Goal: Task Accomplishment & Management: Manage account settings

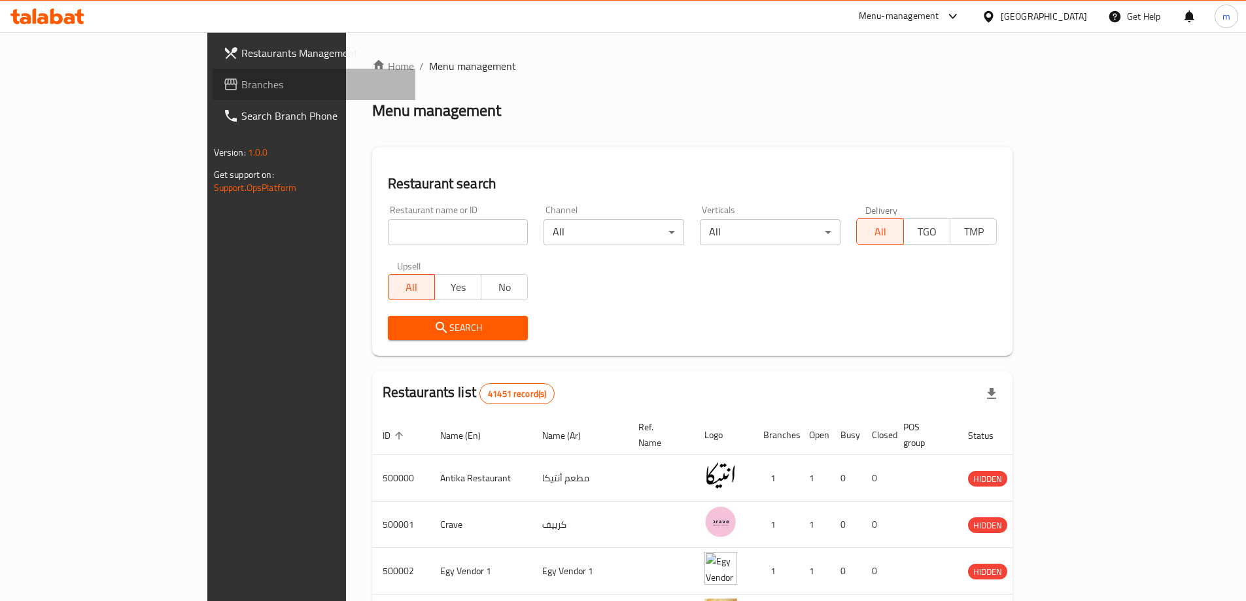
click at [241, 86] on span "Branches" at bounding box center [323, 85] width 164 height 16
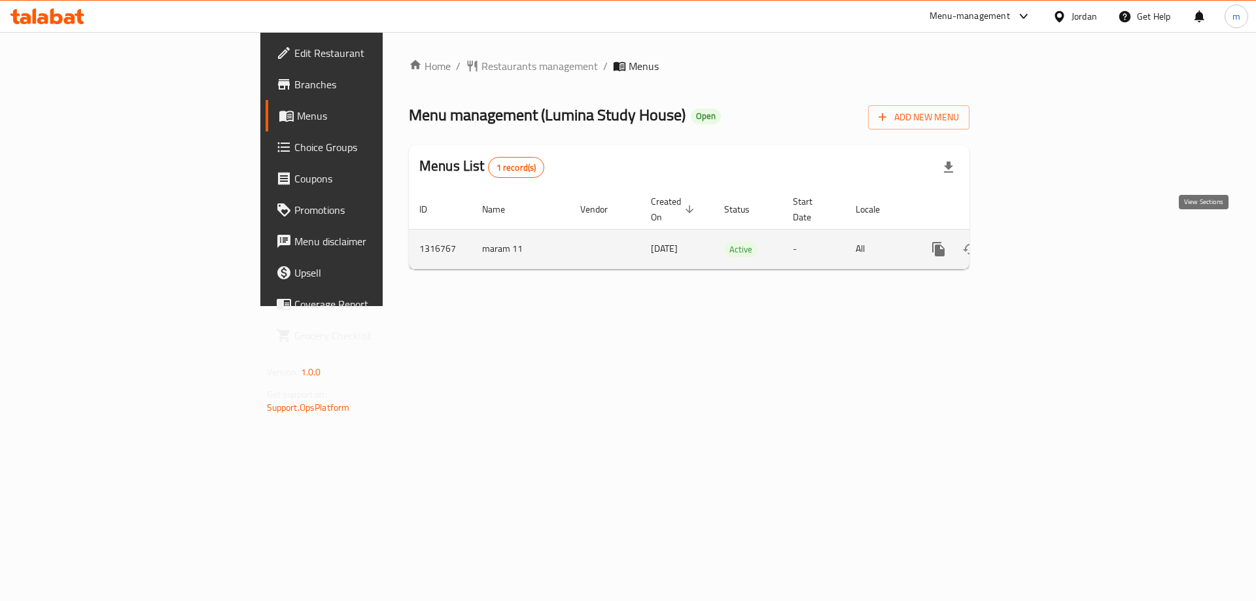
click at [1041, 241] on icon "enhanced table" at bounding box center [1033, 249] width 16 height 16
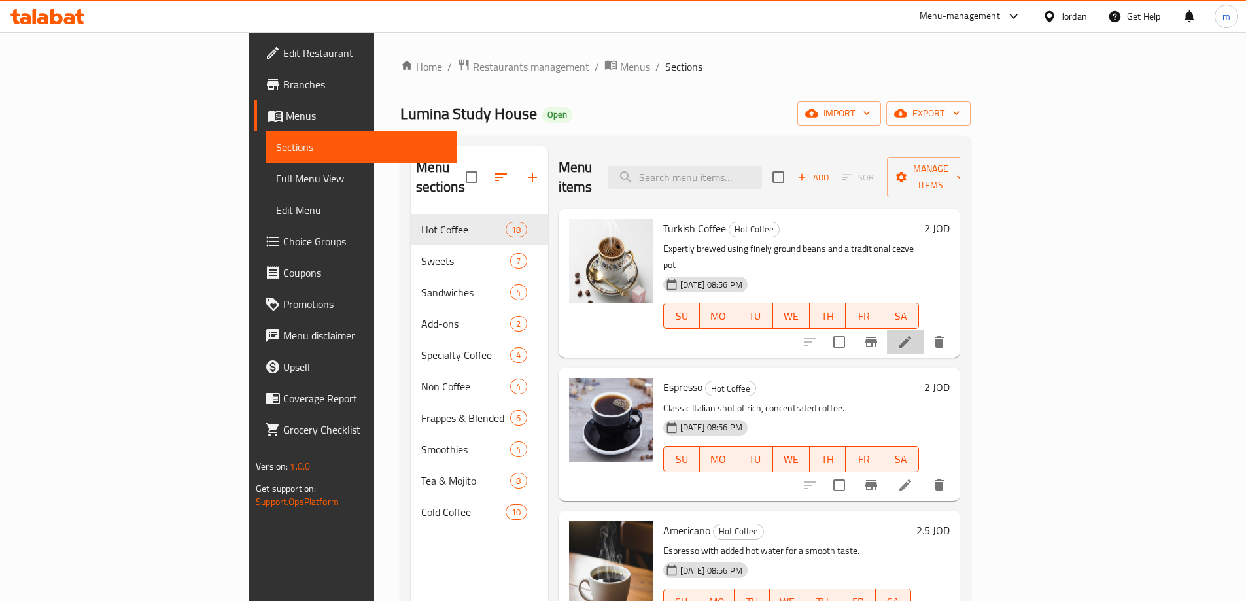
click at [924, 330] on li at bounding box center [905, 342] width 37 height 24
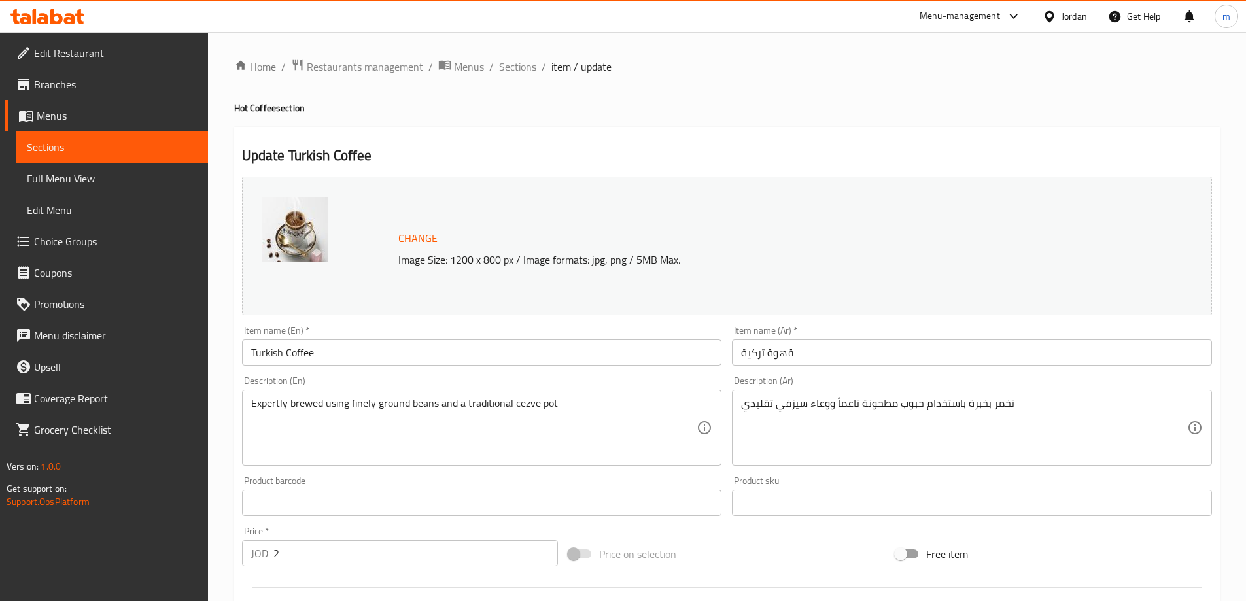
click at [134, 144] on span "Sections" at bounding box center [112, 147] width 171 height 16
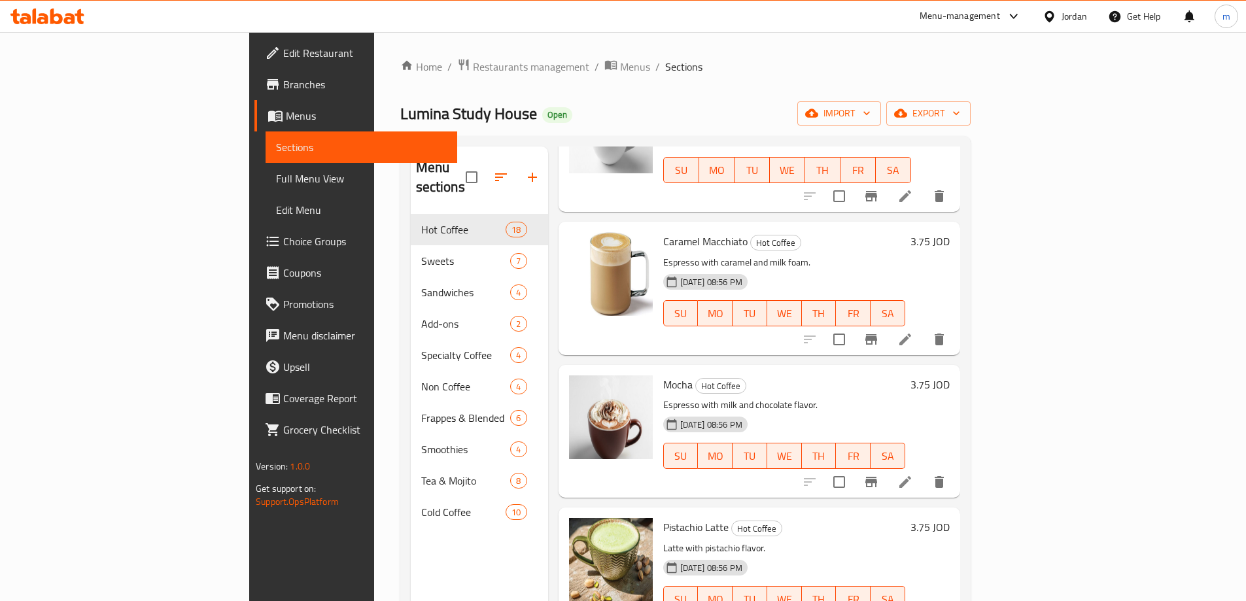
scroll to position [183, 0]
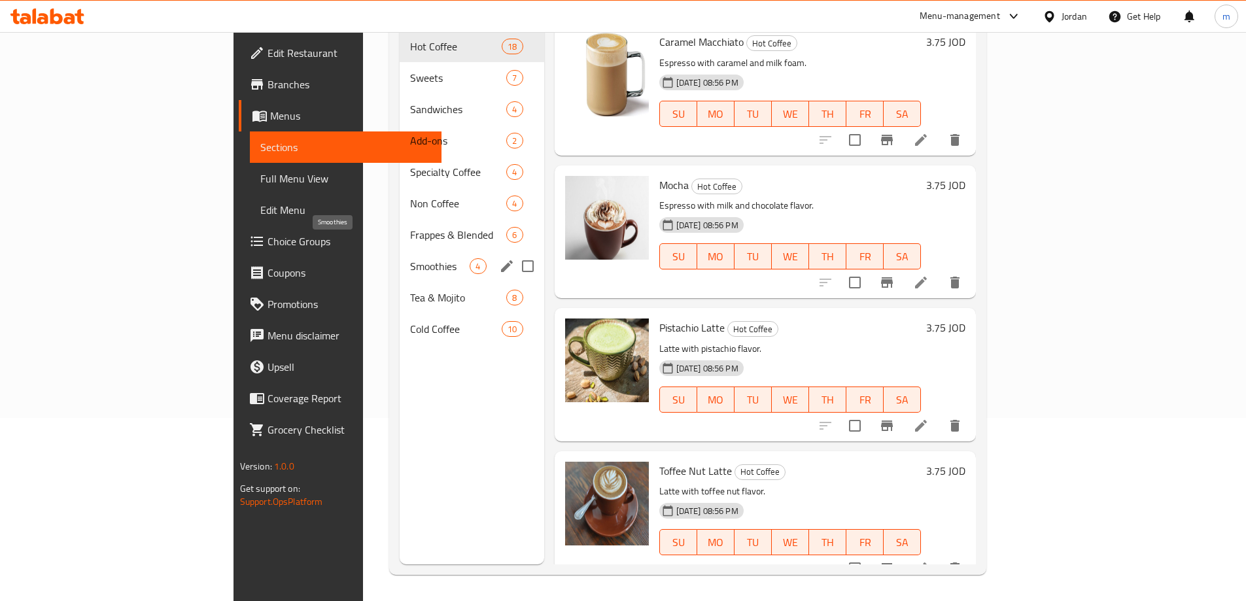
click at [410, 258] on span "Smoothies" at bounding box center [440, 266] width 60 height 16
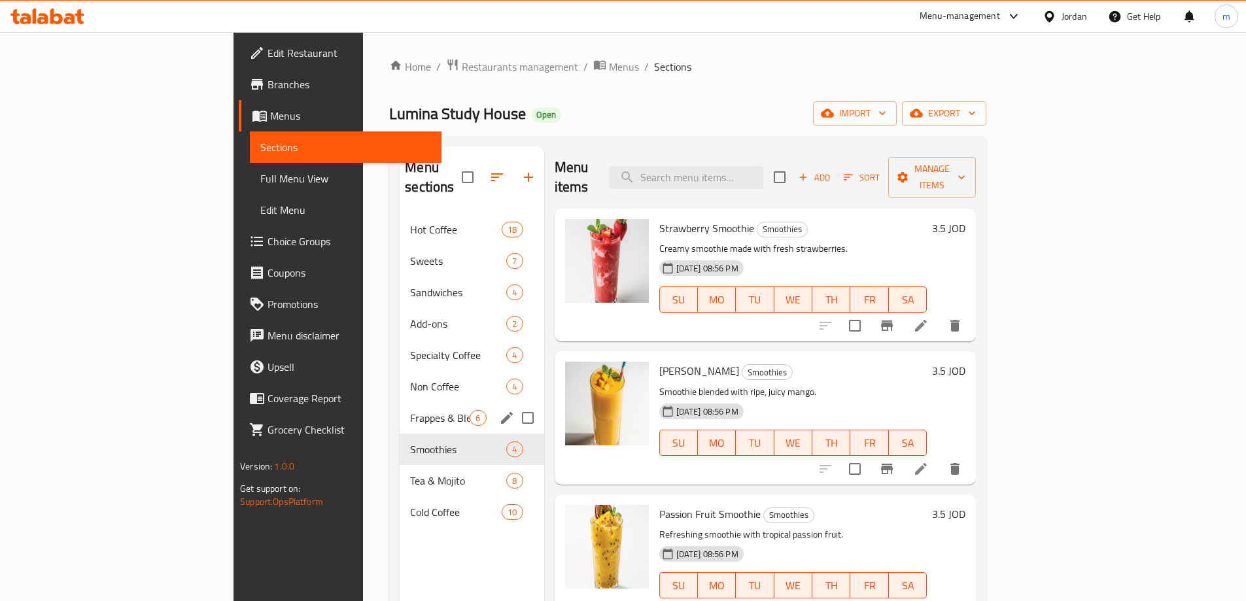
click at [400, 409] on div "Frappes & Blended 6" at bounding box center [472, 417] width 144 height 31
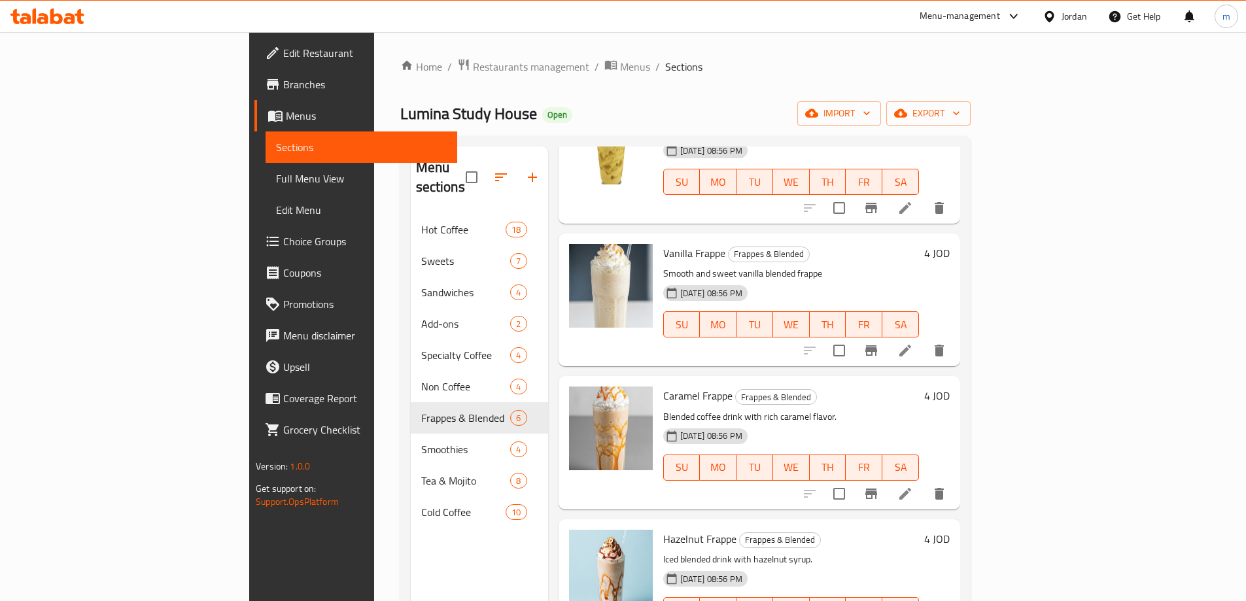
scroll to position [289, 0]
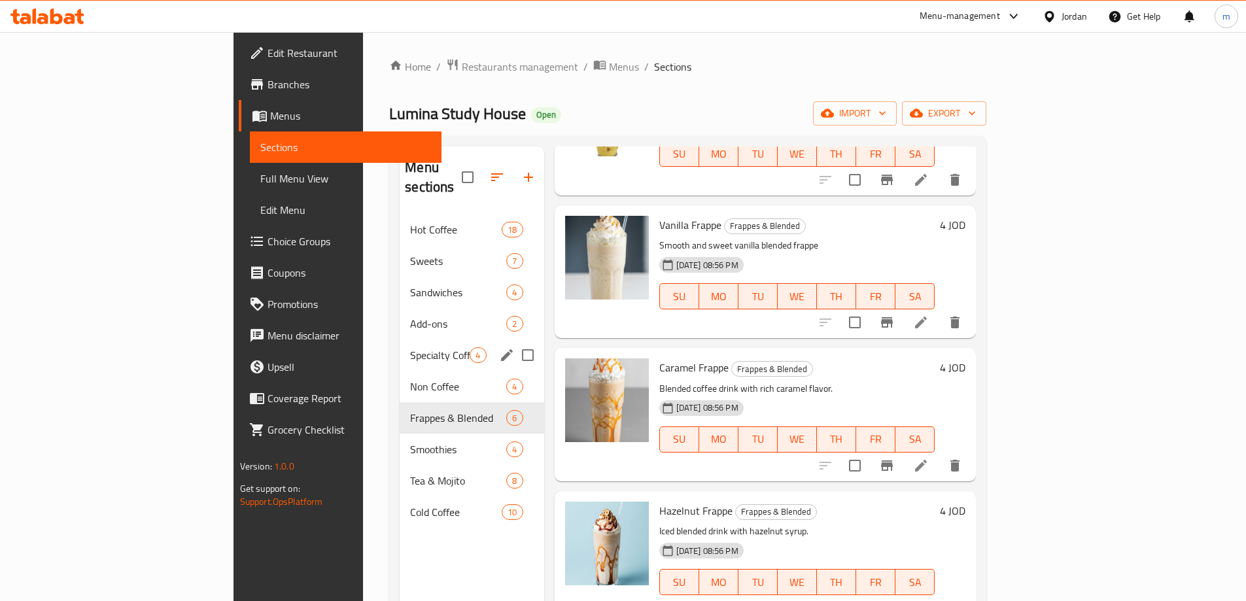
click at [410, 347] on span "Specialty Coffee" at bounding box center [440, 355] width 60 height 16
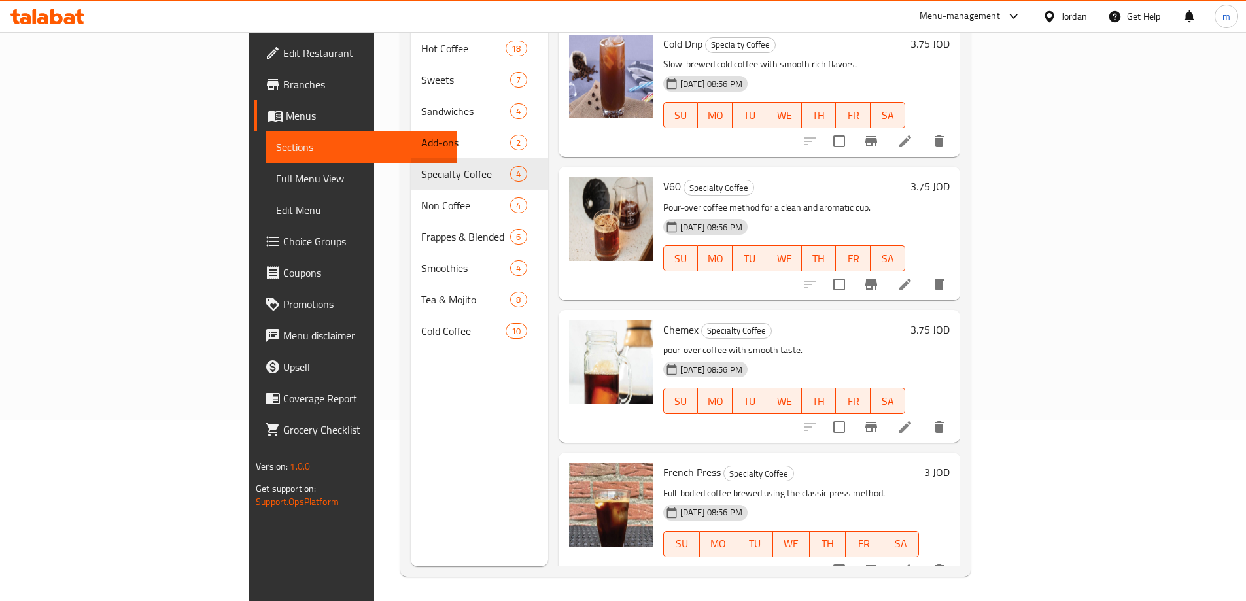
scroll to position [183, 0]
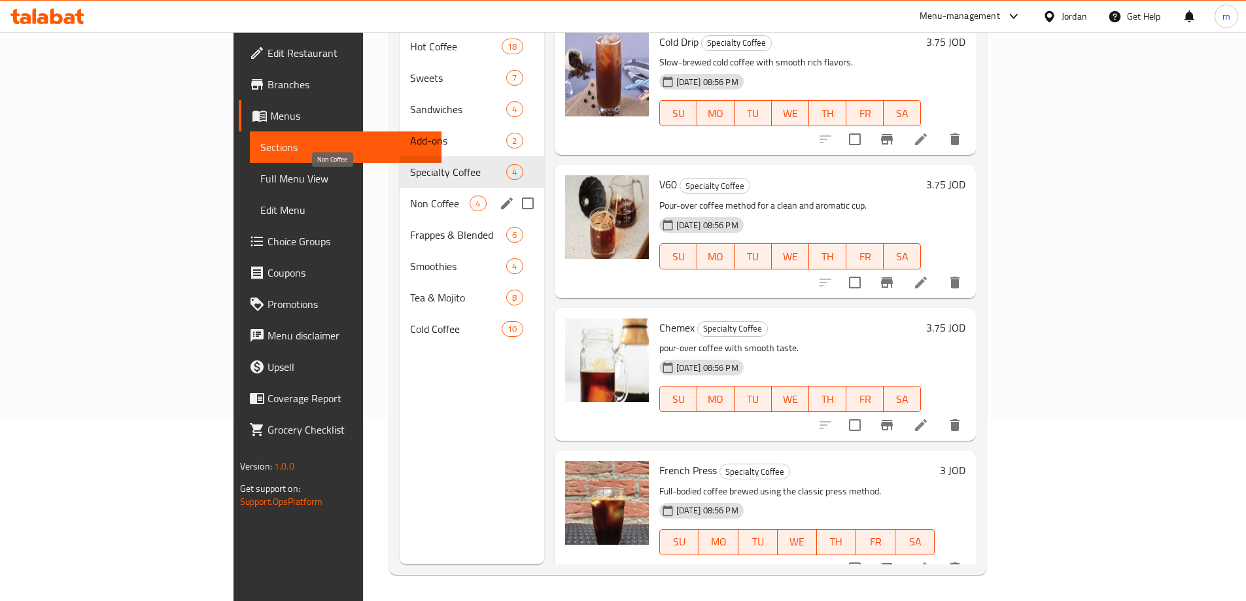
click at [410, 196] on span "Non Coffee" at bounding box center [440, 204] width 60 height 16
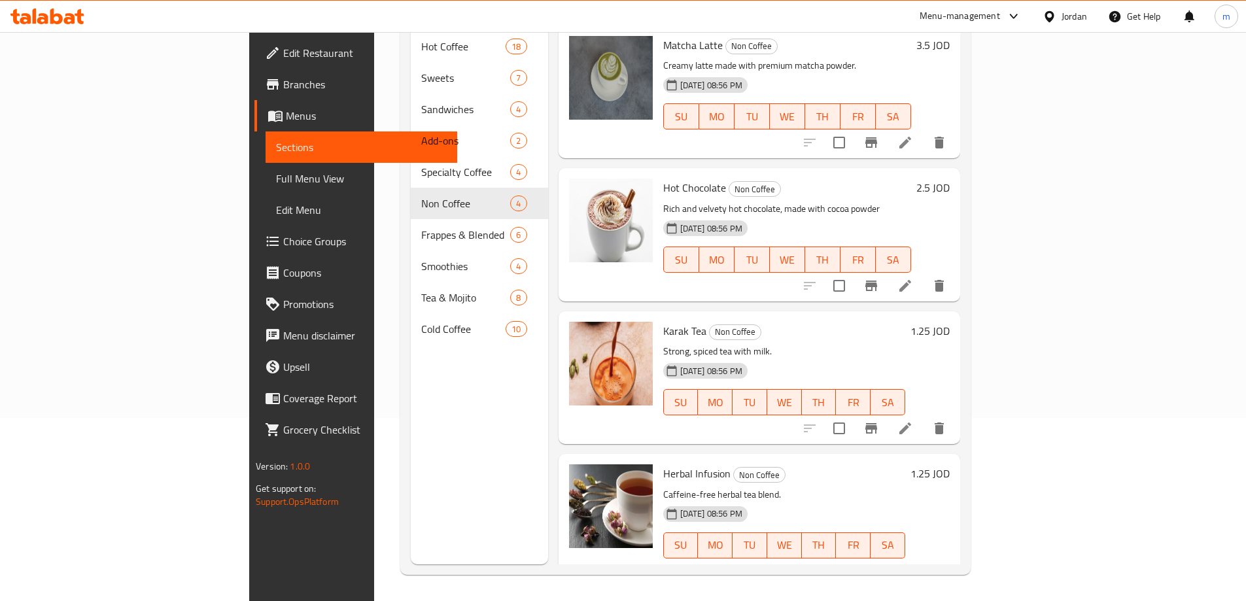
click at [911, 280] on icon at bounding box center [905, 286] width 12 height 12
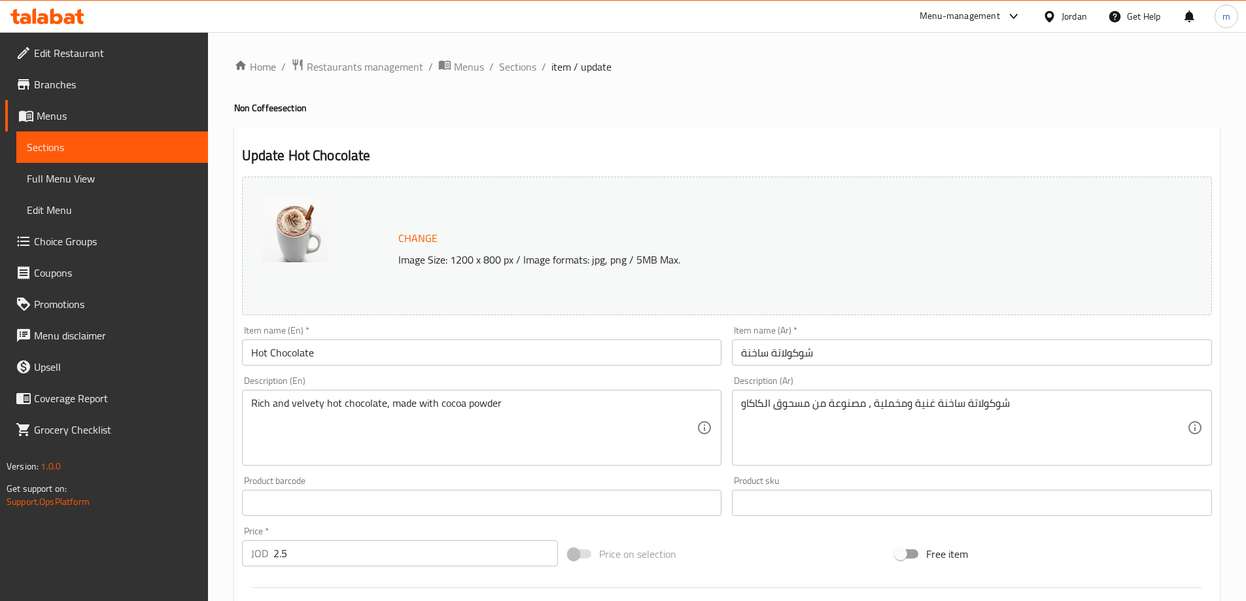
click at [166, 143] on span "Sections" at bounding box center [112, 147] width 171 height 16
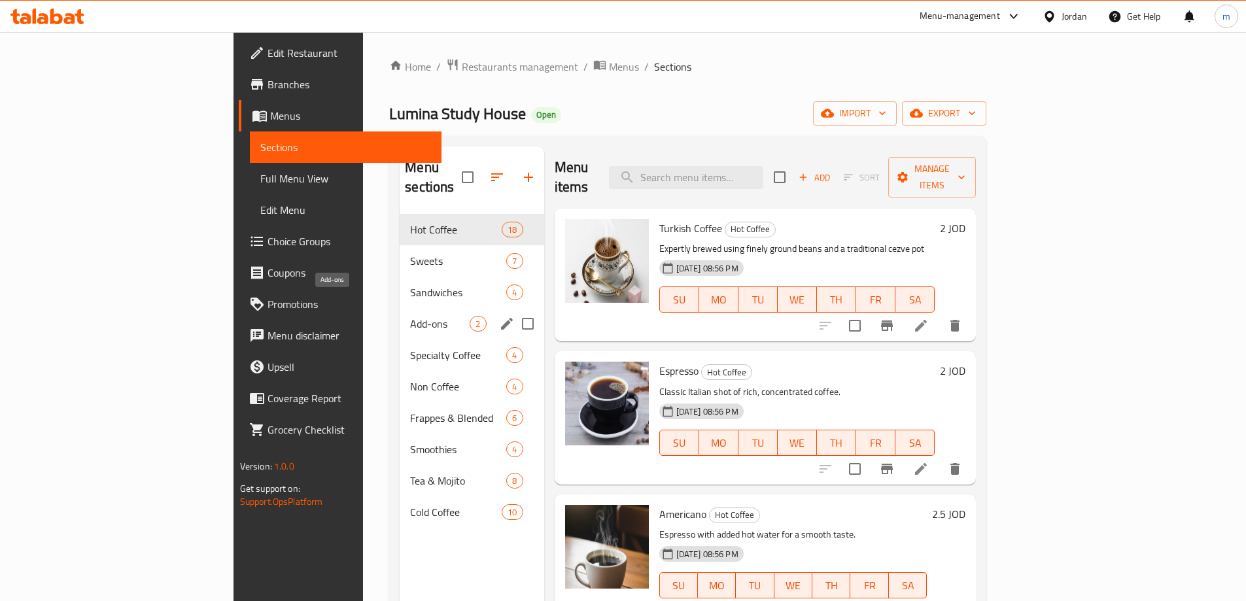
click at [410, 316] on span "Add-ons" at bounding box center [440, 324] width 60 height 16
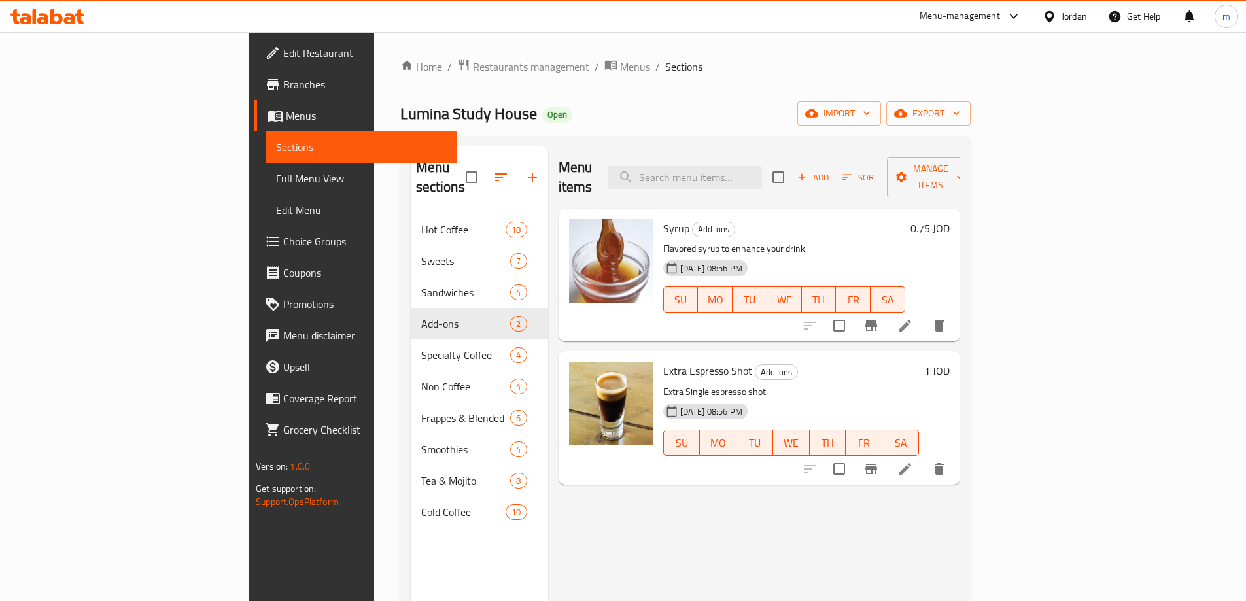
click at [924, 458] on li at bounding box center [905, 469] width 37 height 24
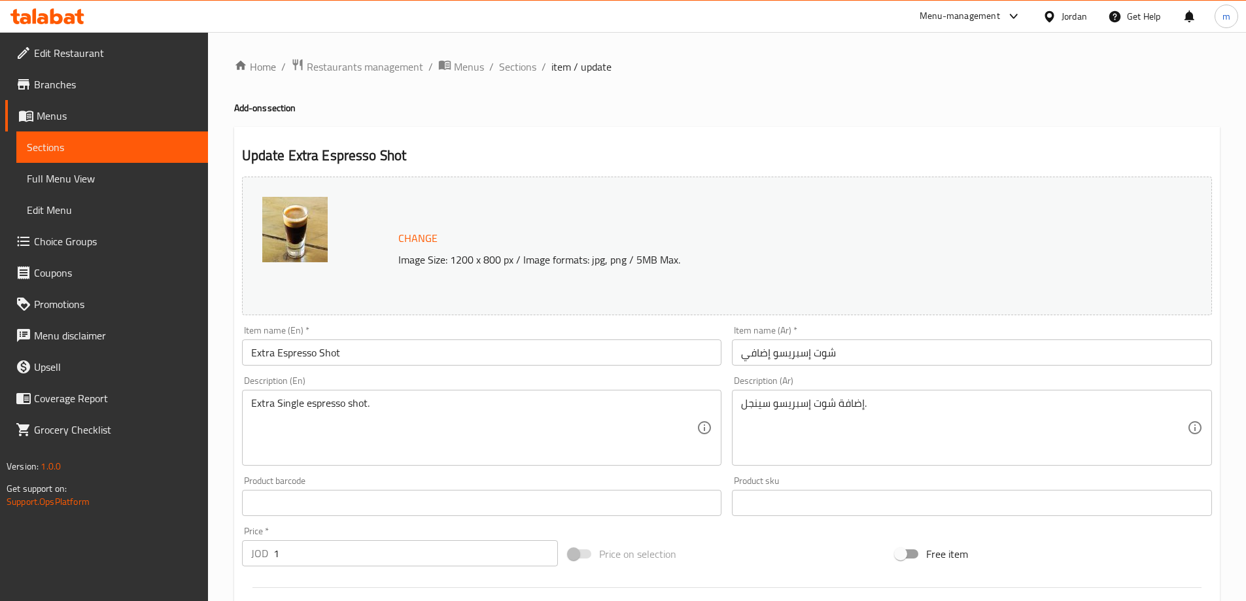
click at [184, 160] on link "Sections" at bounding box center [112, 146] width 192 height 31
